Goal: Task Accomplishment & Management: Use online tool/utility

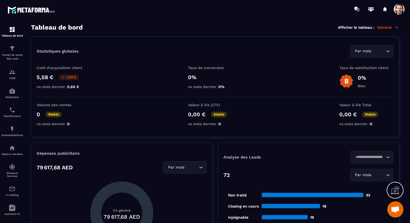
click at [391, 25] on p "Général" at bounding box center [388, 27] width 22 height 5
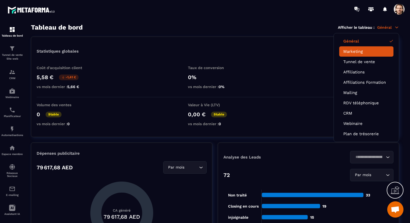
click at [354, 50] on link "Marketing" at bounding box center [366, 51] width 46 height 5
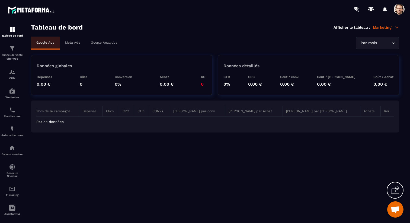
click at [76, 44] on p "Meta Ads" at bounding box center [72, 43] width 15 height 4
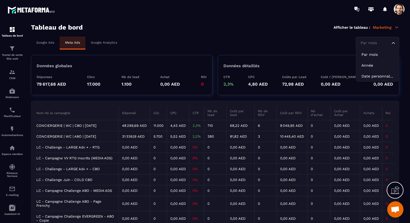
click at [379, 45] on input "Search for option" at bounding box center [374, 43] width 31 height 6
click at [374, 74] on p "Date personnalisée" at bounding box center [377, 75] width 32 height 5
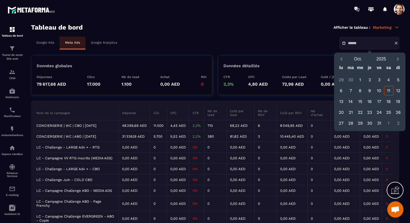
click at [378, 91] on div "10" at bounding box center [378, 90] width 9 height 9
click at [390, 91] on div "11" at bounding box center [388, 90] width 9 height 9
type input "**********"
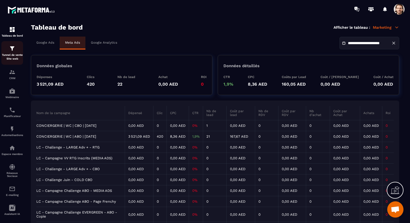
click at [7, 50] on div "Tunnel de vente Site web" at bounding box center [12, 52] width 22 height 15
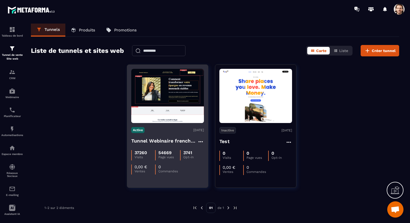
click at [179, 141] on h4 "Tunnel Webinaire frenchy partners" at bounding box center [164, 141] width 66 height 8
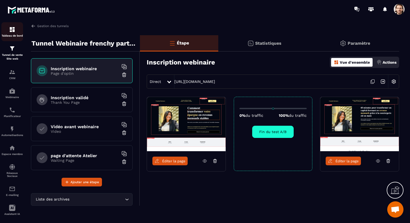
click at [15, 37] on link "Tableau de bord" at bounding box center [12, 31] width 22 height 19
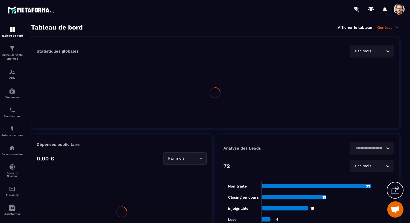
click at [389, 28] on p "Général" at bounding box center [388, 27] width 22 height 5
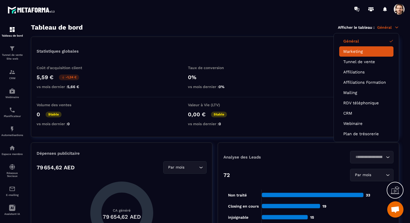
click at [371, 53] on link "Marketing" at bounding box center [366, 51] width 46 height 5
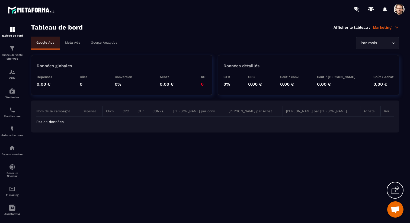
click at [79, 41] on p "Meta Ads" at bounding box center [72, 43] width 15 height 4
click at [377, 47] on div at bounding box center [205, 111] width 410 height 223
click at [393, 44] on div at bounding box center [205, 111] width 410 height 223
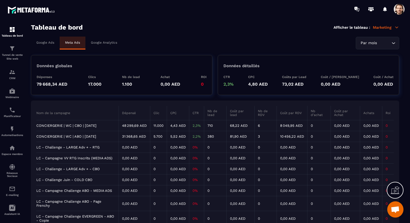
click at [393, 44] on icon "Search for option" at bounding box center [393, 42] width 5 height 5
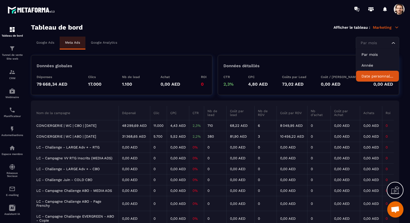
click at [380, 74] on p "Date personnalisée" at bounding box center [377, 75] width 32 height 5
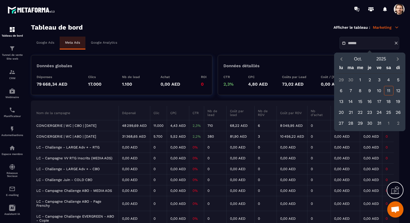
click at [380, 89] on div "10" at bounding box center [378, 90] width 9 height 9
click at [384, 89] on div "11" at bounding box center [388, 90] width 9 height 9
type input "**********"
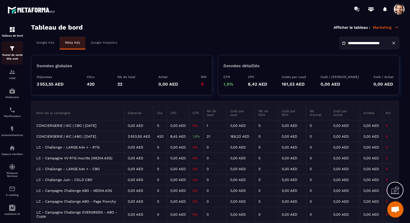
click at [12, 52] on div "Tunnel de vente Site web" at bounding box center [12, 52] width 22 height 15
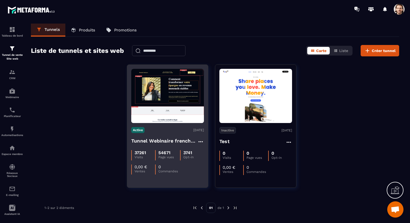
click at [169, 143] on h4 "Tunnel Webinaire frenchy partners" at bounding box center [164, 141] width 66 height 8
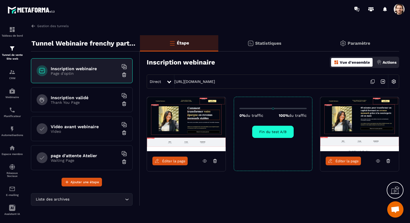
click at [334, 158] on link "Éditer la page" at bounding box center [342, 161] width 35 height 9
